Goal: Task Accomplishment & Management: Manage account settings

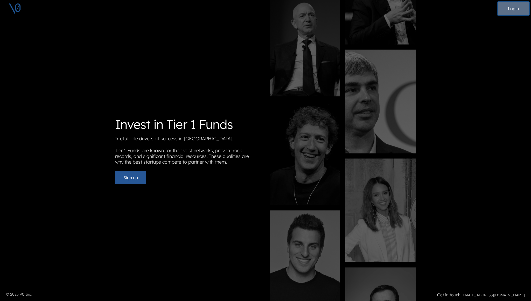
click at [513, 9] on button "Login" at bounding box center [513, 8] width 31 height 13
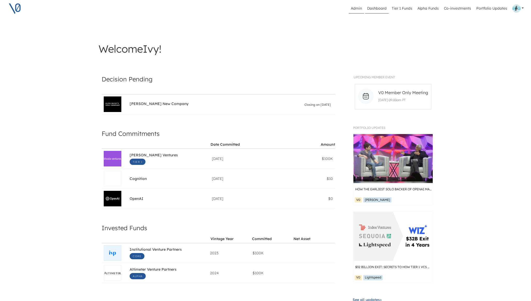
click at [358, 8] on link "Admin" at bounding box center [356, 9] width 15 height 10
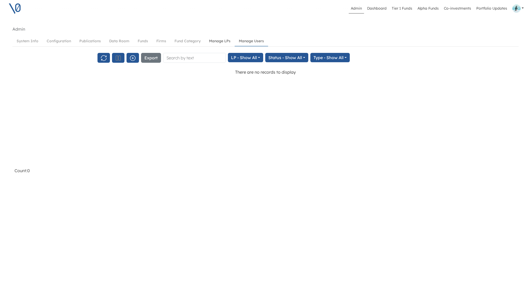
click at [217, 41] on link "Manage LPs" at bounding box center [220, 41] width 30 height 10
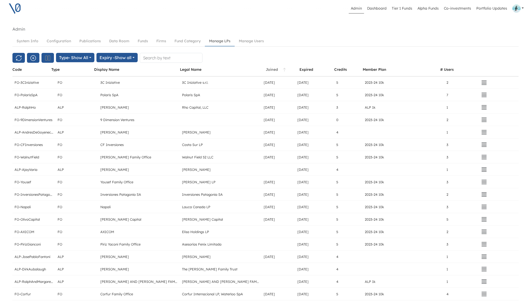
click at [280, 70] on span at bounding box center [284, 69] width 13 height 5
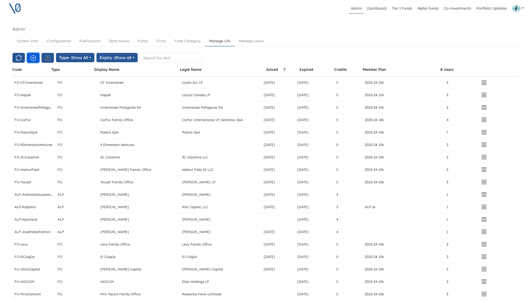
click at [33, 58] on icon "button" at bounding box center [33, 57] width 5 height 5
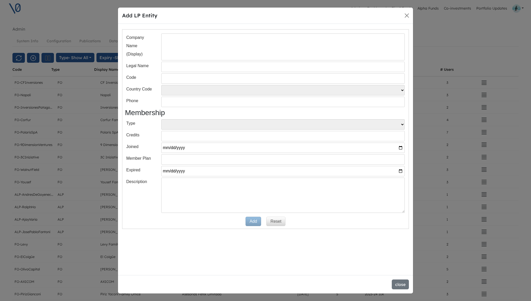
click at [188, 48] on input "text" at bounding box center [282, 46] width 243 height 27
click at [182, 79] on input "text" at bounding box center [282, 78] width 243 height 10
paste input "FO-FrayLeon"
type input "FO-FrayLeon"
click at [199, 58] on input "text" at bounding box center [282, 46] width 243 height 27
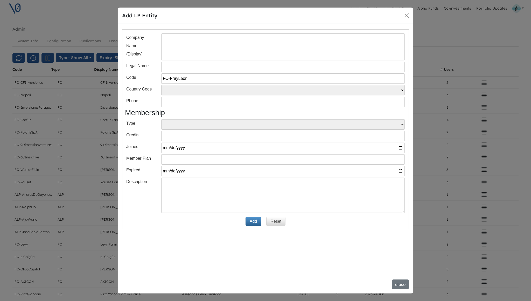
click at [171, 69] on input "text" at bounding box center [282, 67] width 243 height 10
click at [171, 67] on input "text" at bounding box center [282, 67] width 243 height 10
click at [184, 46] on input "text" at bounding box center [282, 46] width 243 height 27
type input "Fray Leon"
click at [151, 130] on form "Company Name (Display) Fray Leon Legal Name Code FO-FrayLeon Country Code US CA…" at bounding box center [265, 129] width 287 height 200
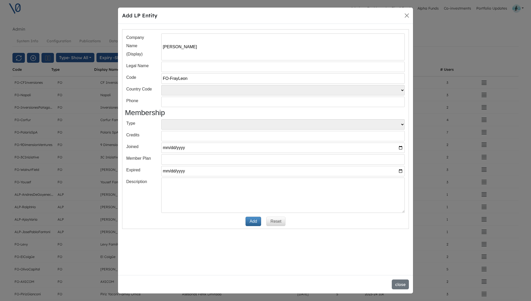
click at [224, 123] on select "FO ALP" at bounding box center [282, 124] width 243 height 10
select select "FO"
click at [153, 128] on div "Type FO ALP" at bounding box center [265, 124] width 278 height 10
click at [197, 246] on div "Company Name (Display) Fray Leon Legal Name Code FO-FrayLeon Country Code US CA…" at bounding box center [265, 149] width 295 height 251
click at [253, 243] on div "Company Name (Display) Fray Leon Legal Name Code FO-FrayLeon Country Code US CA…" at bounding box center [265, 149] width 295 height 251
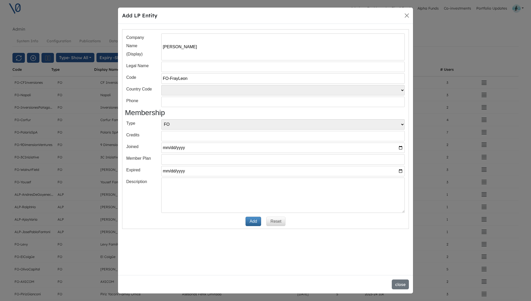
click at [252, 221] on button "Add" at bounding box center [254, 221] width 16 height 9
select select
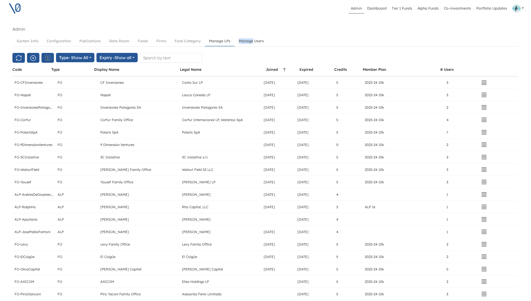
click at [247, 41] on link "Manage Users" at bounding box center [251, 41] width 33 height 10
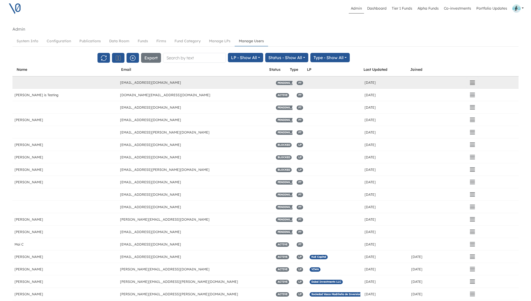
click at [473, 81] on icon "button" at bounding box center [472, 83] width 6 height 6
click at [422, 93] on button "Edit" at bounding box center [439, 93] width 73 height 7
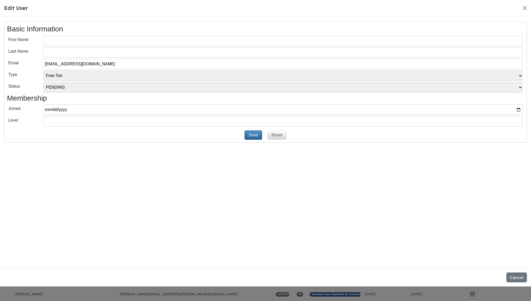
click at [71, 76] on select "VT LP Free Tier" at bounding box center [282, 76] width 479 height 10
select select "LP"
click at [55, 40] on input "text" at bounding box center [282, 41] width 479 height 10
paste input "Maik Burose"
type input "Maik Burose"
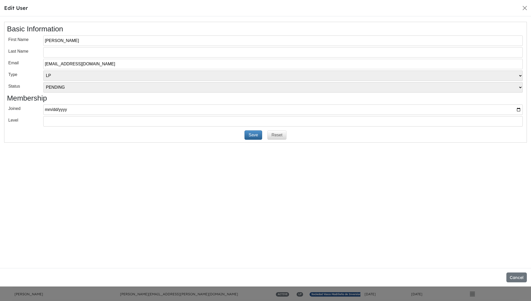
click at [132, 54] on input "text" at bounding box center [282, 52] width 479 height 10
paste input "Maik Burose"
click at [52, 52] on input "Maik Burose" at bounding box center [282, 52] width 479 height 10
type input "Burose"
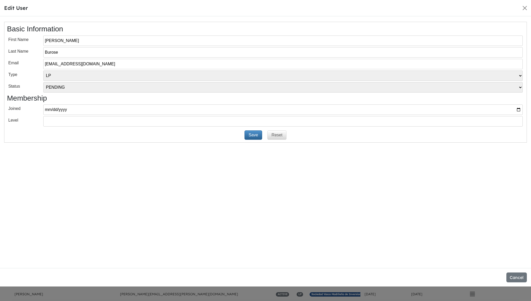
click at [61, 40] on input "Maik Burose" at bounding box center [282, 41] width 479 height 10
type input "Maik"
click at [127, 164] on div "Basic Information First Name Maik Last Name Burose Email maik@frayleon.com Type…" at bounding box center [265, 142] width 531 height 252
click at [254, 134] on button "Save" at bounding box center [254, 134] width 18 height 9
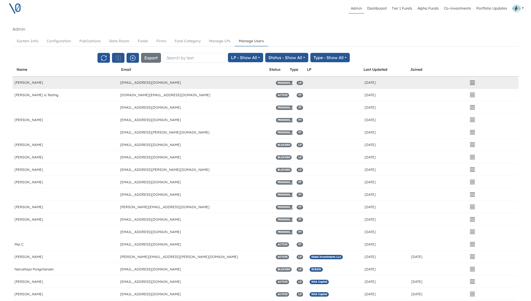
click at [472, 82] on icon "button" at bounding box center [472, 83] width 6 height 6
click at [436, 92] on button "Edit" at bounding box center [439, 93] width 73 height 7
select select "LP"
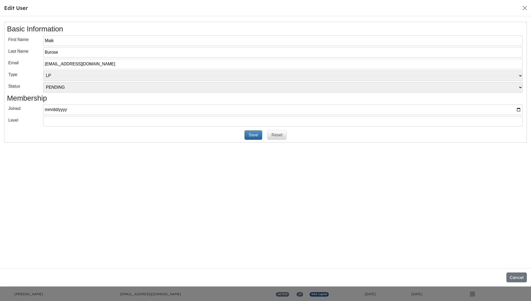
click at [363, 87] on select "PENDING INVITED ACTIVE BLOCKED" at bounding box center [282, 87] width 479 height 10
click at [253, 132] on button "Save" at bounding box center [254, 134] width 18 height 9
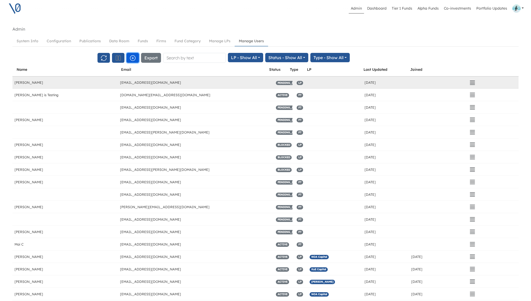
click at [134, 58] on icon "button" at bounding box center [133, 58] width 6 height 6
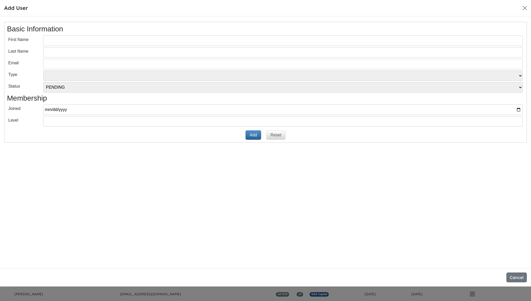
click at [108, 64] on input "email" at bounding box center [282, 64] width 479 height 10
paste input "vicente@frayleon.com"
type input "vicente@frayleon.com"
click at [66, 39] on input "text" at bounding box center [282, 41] width 479 height 10
paste input "Vicente"
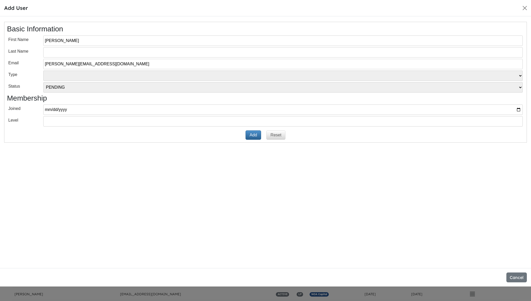
type input "Vicente"
click at [123, 56] on input "text" at bounding box center [282, 52] width 479 height 10
paste input "Valdes"
type input "Valdes"
click at [143, 76] on select "VT LP Free Tier" at bounding box center [282, 76] width 479 height 10
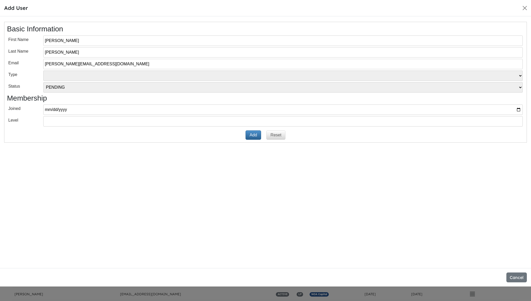
select select "LP"
click at [252, 136] on button "Add" at bounding box center [254, 134] width 16 height 9
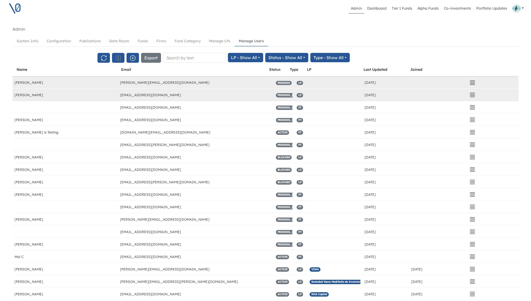
click at [473, 83] on icon "button" at bounding box center [472, 83] width 6 height 6
click at [420, 82] on div at bounding box center [436, 82] width 55 height 12
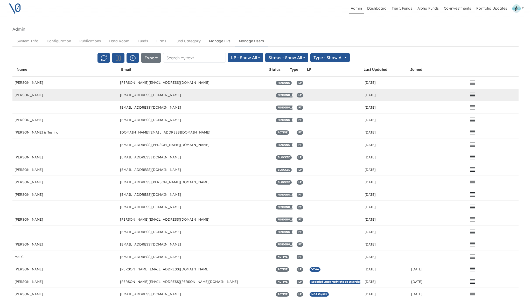
click at [213, 41] on link "Manage LPs" at bounding box center [220, 41] width 30 height 10
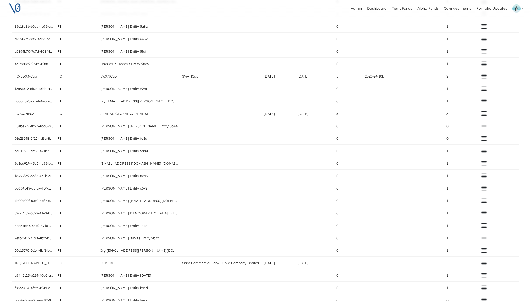
scroll to position [841, 0]
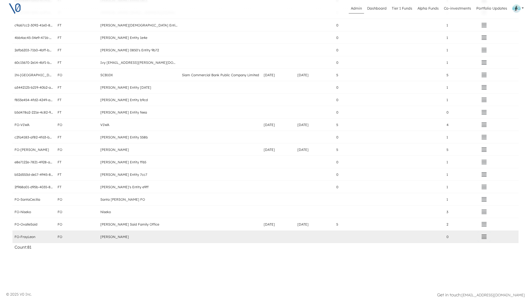
click at [483, 236] on icon "button" at bounding box center [484, 237] width 5 height 4
click at [432, 218] on button "Assign" at bounding box center [451, 218] width 73 height 7
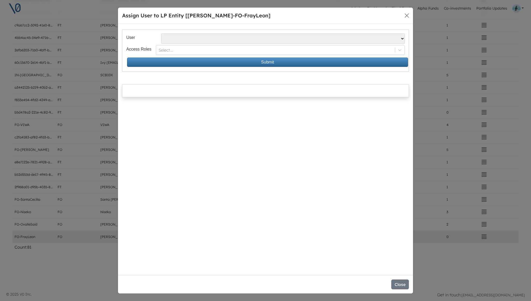
click at [210, 38] on select "Alvaro Pipino - apipino@santacecilia.cl Jesus O Lanza Losa - jl@spinnaker.mx Al…" at bounding box center [282, 38] width 243 height 10
click at [401, 286] on button "Close" at bounding box center [400, 285] width 18 height 10
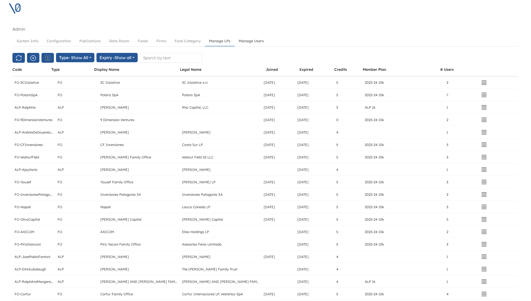
click at [251, 39] on link "Manage Users" at bounding box center [251, 41] width 33 height 10
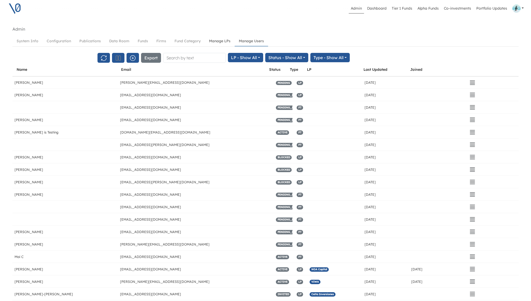
click at [224, 38] on link "Manage LPs" at bounding box center [220, 41] width 30 height 10
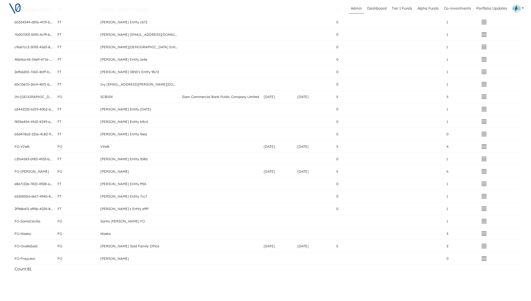
scroll to position [841, 0]
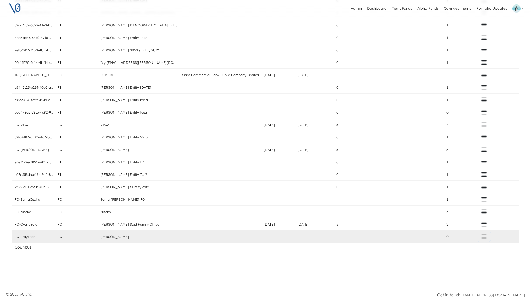
click at [486, 239] on icon "button" at bounding box center [484, 237] width 6 height 6
click at [451, 220] on button "Assign" at bounding box center [451, 218] width 73 height 7
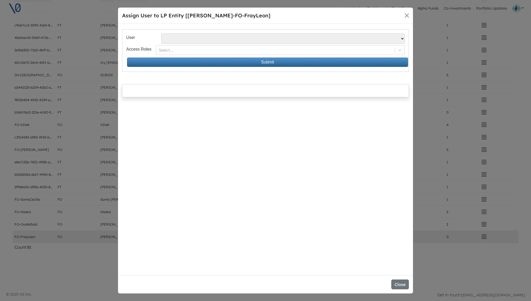
click at [227, 39] on select "Alvaro Pipino - apipino@santacecilia.cl Jesus O Lanza Losa - jl@spinnaker.mx Ma…" at bounding box center [282, 38] width 243 height 10
click at [397, 288] on button "Close" at bounding box center [400, 285] width 18 height 10
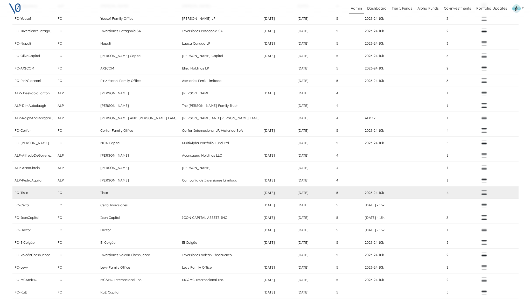
scroll to position [0, 0]
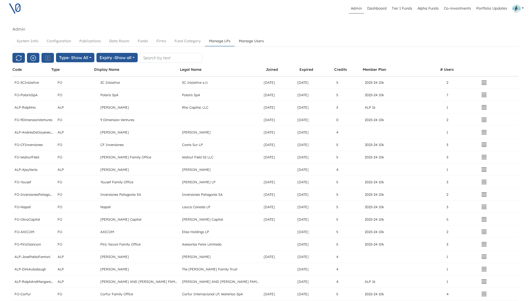
click at [254, 42] on link "Manage Users" at bounding box center [251, 41] width 33 height 10
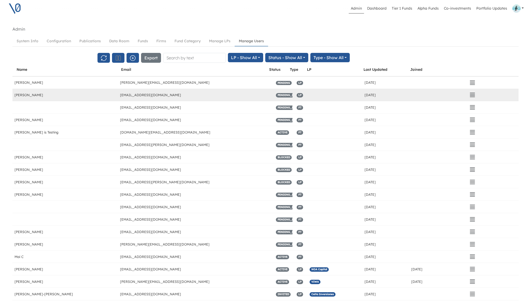
click at [290, 95] on span "PENDING_EMAIL_VERIFICATION" at bounding box center [300, 95] width 48 height 4
click at [476, 95] on button "button" at bounding box center [472, 95] width 13 height 10
click at [444, 106] on button "Edit" at bounding box center [439, 105] width 73 height 7
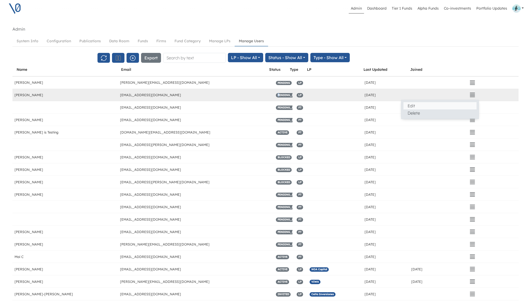
select select "LP"
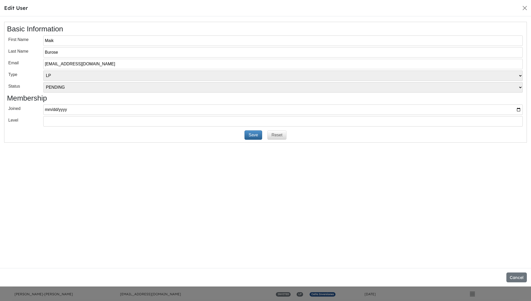
click at [64, 86] on select "PENDING INVITED ACTIVE BLOCKED" at bounding box center [282, 87] width 479 height 10
select select "ACTIVE"
click at [252, 136] on button "Save" at bounding box center [254, 134] width 18 height 9
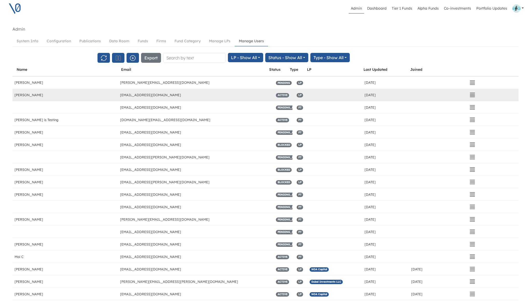
click at [473, 93] on icon "button" at bounding box center [472, 95] width 6 height 6
click at [444, 103] on button "Edit" at bounding box center [439, 105] width 73 height 7
select select "LP"
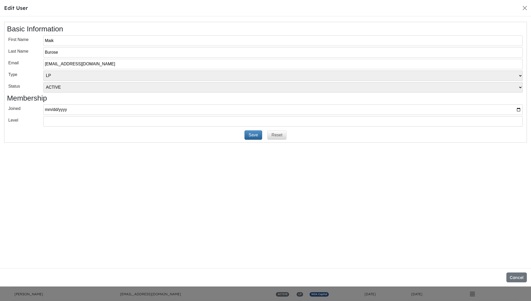
click at [95, 89] on select "PENDING INVITED ACTIVE BLOCKED" at bounding box center [282, 87] width 479 height 10
select select "PENDING"
click at [253, 135] on button "Save" at bounding box center [254, 134] width 18 height 9
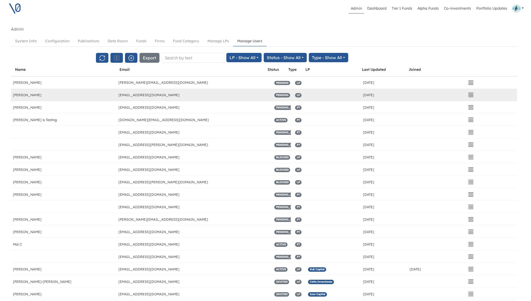
scroll to position [0, 3]
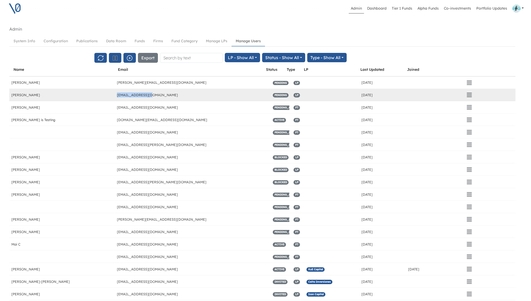
drag, startPoint x: 151, startPoint y: 97, endPoint x: 115, endPoint y: 94, distance: 35.4
click at [115, 94] on div "[EMAIL_ADDRESS][DOMAIN_NAME]" at bounding box center [193, 95] width 156 height 12
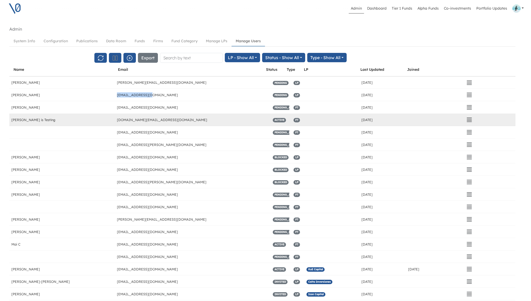
copy div "[EMAIL_ADDRESS][DOMAIN_NAME]"
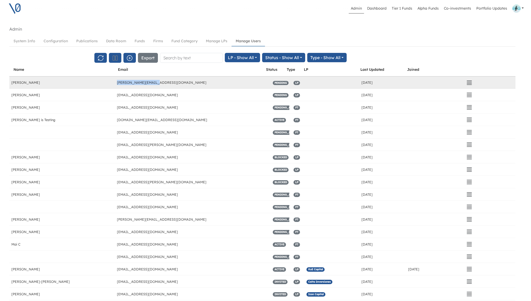
drag, startPoint x: 152, startPoint y: 81, endPoint x: 116, endPoint y: 83, distance: 36.1
click at [116, 83] on div "vicente@frayleon.com" at bounding box center [193, 82] width 156 height 12
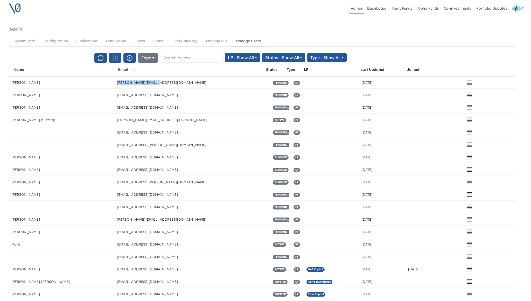
copy div "vicente@frayleon.com"
click at [218, 41] on link "Manage LPs" at bounding box center [217, 41] width 30 height 10
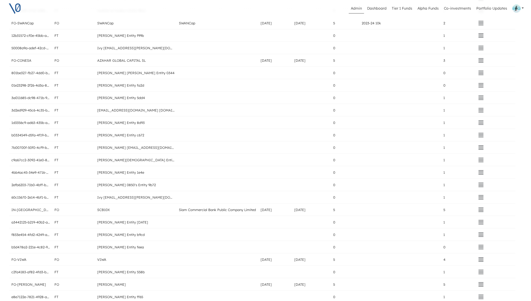
scroll to position [841, 3]
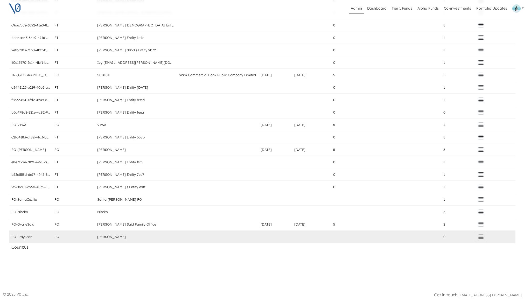
click at [480, 238] on icon "button" at bounding box center [481, 237] width 6 height 6
click at [429, 221] on button "Assign" at bounding box center [448, 218] width 73 height 7
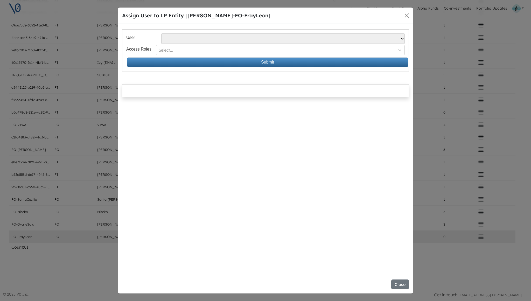
click at [193, 40] on select "Alvaro Pipino - apipino@santacecilia.cl Jesus O Lanza Losa - jl@spinnaker.mx Ma…" at bounding box center [282, 38] width 243 height 10
select select "316"
click at [193, 48] on div at bounding box center [275, 50] width 233 height 6
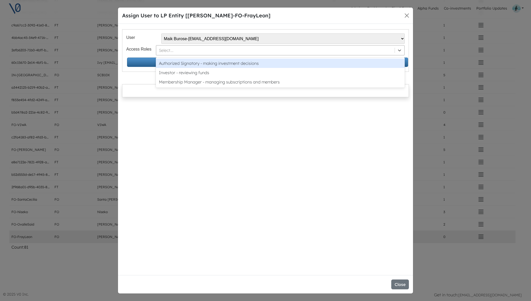
click at [192, 63] on div "Authorized Signatory - making investment decisions" at bounding box center [280, 63] width 249 height 9
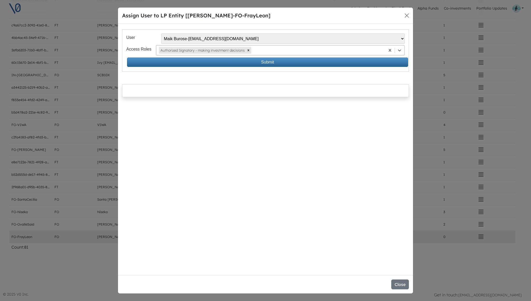
click at [274, 51] on div at bounding box center [317, 50] width 130 height 6
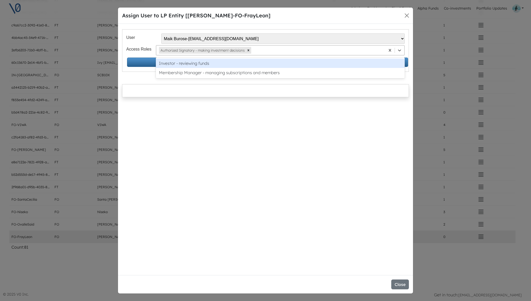
click at [273, 64] on div "Investor - reviewing funds" at bounding box center [280, 63] width 249 height 9
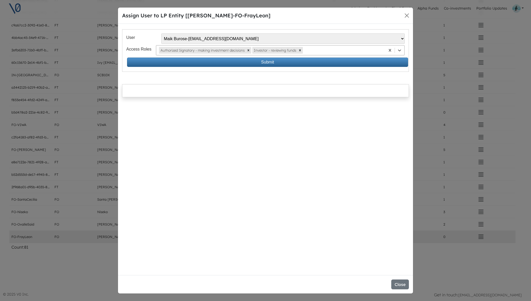
click at [317, 51] on div at bounding box center [343, 50] width 79 height 6
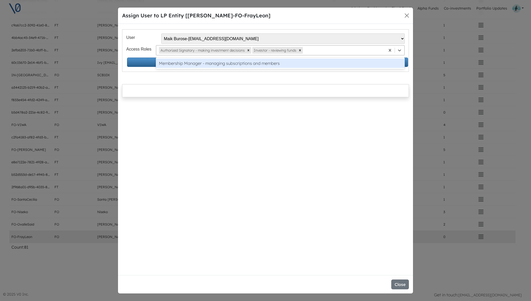
click at [317, 63] on div "Membership Manager - managing subscriptions and members" at bounding box center [280, 63] width 249 height 9
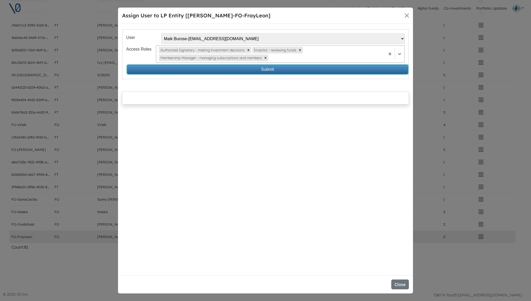
click at [296, 68] on button "Submit" at bounding box center [267, 69] width 281 height 9
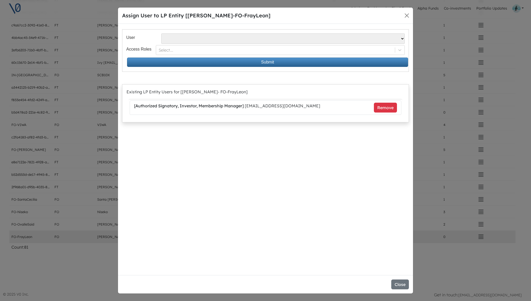
click at [219, 39] on select "Alvaro Pipino - apipino@santacecilia.cl Jesus O Lanza Losa - jl@spinnaker.mx Al…" at bounding box center [282, 38] width 243 height 10
select select "380"
click at [233, 51] on div at bounding box center [275, 50] width 233 height 6
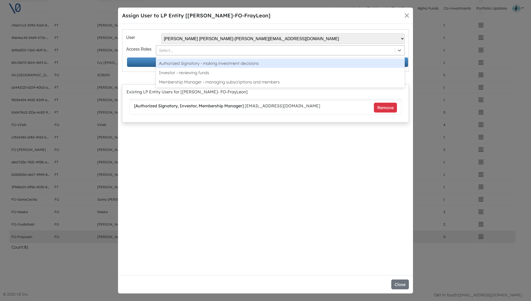
click at [232, 64] on div "Authorized Signatory - making investment decisions" at bounding box center [280, 63] width 249 height 9
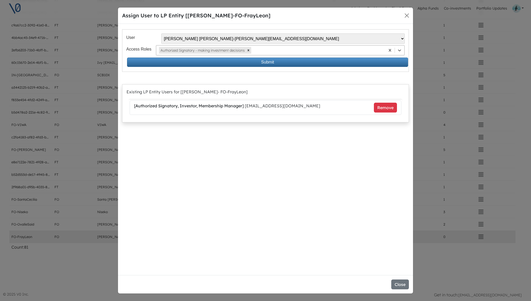
click at [284, 50] on div at bounding box center [317, 50] width 130 height 6
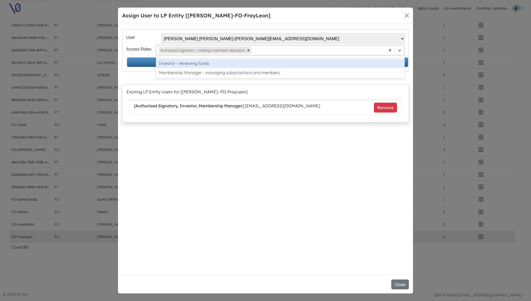
click at [284, 62] on div "Investor - reviewing funds" at bounding box center [280, 63] width 249 height 9
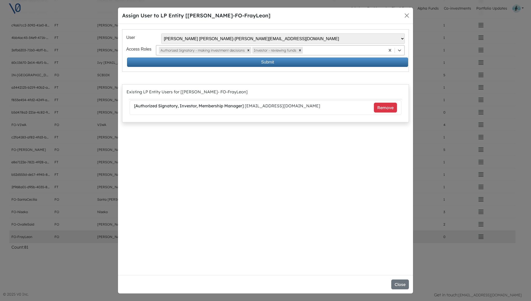
click at [319, 50] on div at bounding box center [343, 50] width 79 height 6
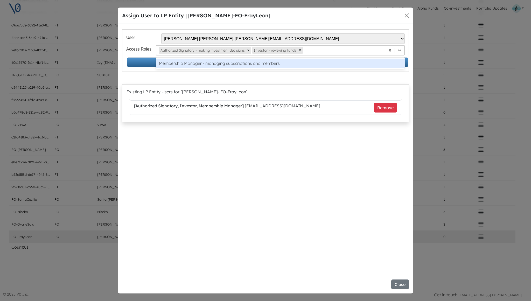
click at [319, 63] on div "Membership Manager - managing subscriptions and members" at bounding box center [280, 63] width 249 height 9
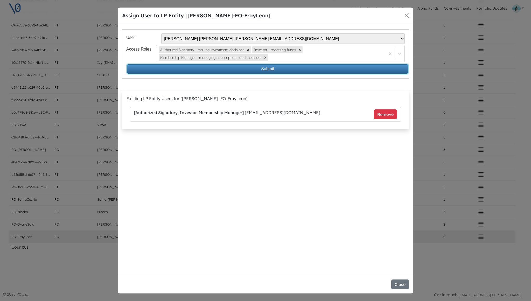
click at [299, 69] on button "Submit" at bounding box center [267, 68] width 281 height 9
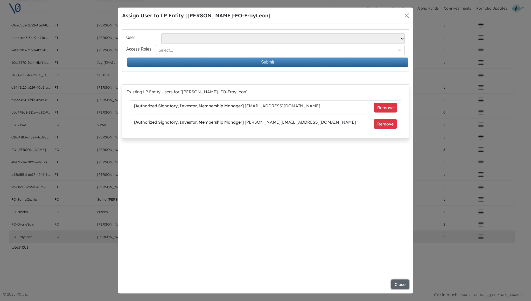
click at [399, 283] on button "Close" at bounding box center [400, 285] width 18 height 10
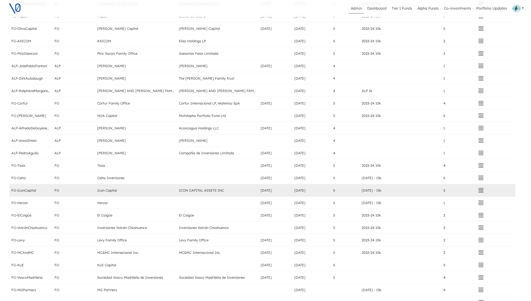
scroll to position [0, 3]
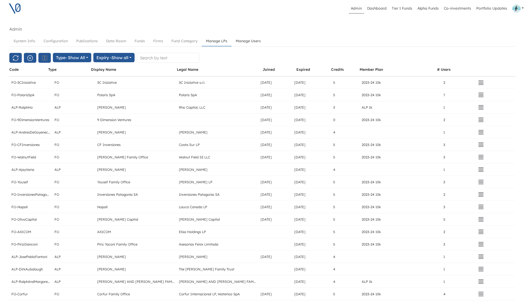
click at [243, 42] on link "Manage Users" at bounding box center [248, 41] width 33 height 10
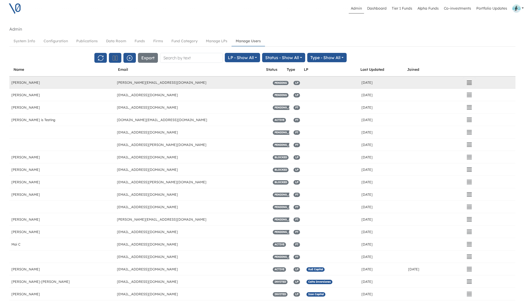
click at [470, 84] on icon "button" at bounding box center [469, 83] width 6 height 6
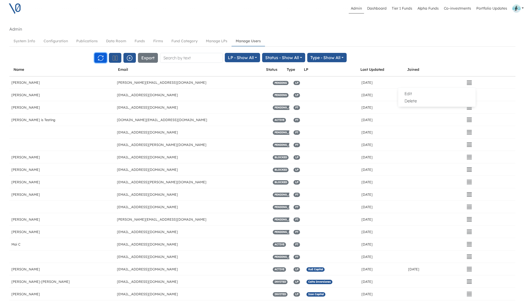
click at [98, 57] on icon "button" at bounding box center [100, 58] width 6 height 6
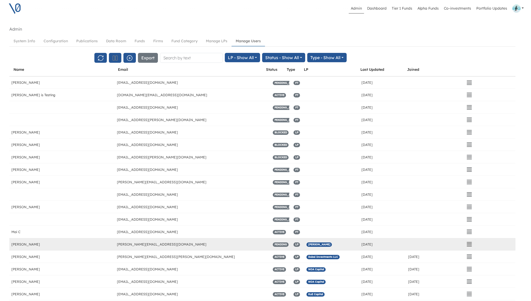
click at [468, 244] on icon "button" at bounding box center [469, 244] width 6 height 6
click at [423, 270] on button "Send Invitation" at bounding box center [436, 269] width 73 height 7
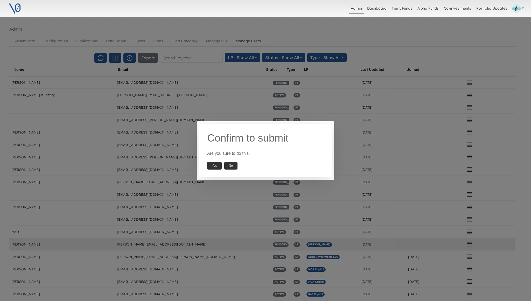
click at [214, 165] on button "Yes" at bounding box center [214, 166] width 15 height 8
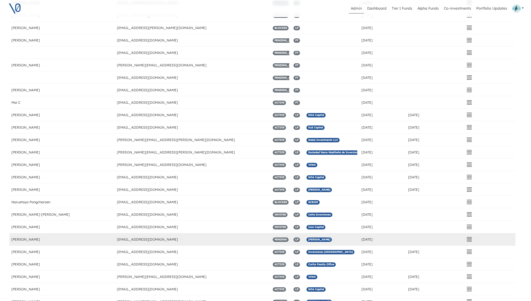
scroll to position [146, 3]
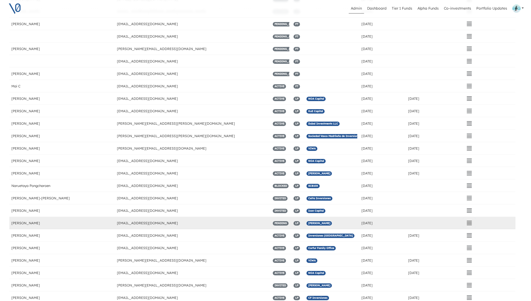
click at [469, 224] on icon "button" at bounding box center [469, 223] width 6 height 6
click at [449, 247] on button "Send Invitation" at bounding box center [436, 248] width 73 height 7
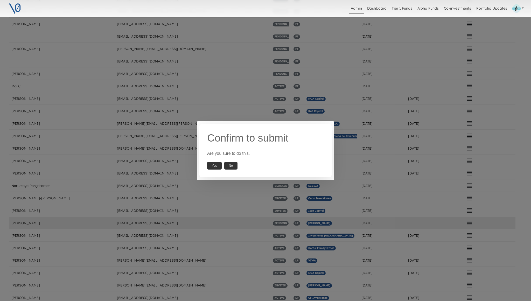
click at [213, 167] on button "Yes" at bounding box center [214, 166] width 15 height 8
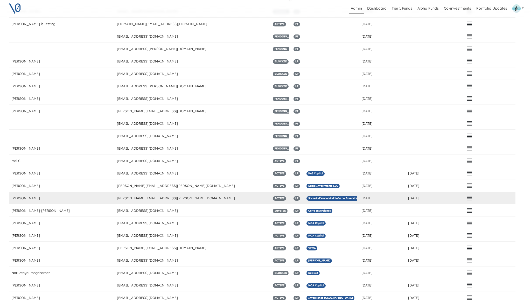
scroll to position [0, 3]
